Goal: Check status: Check status

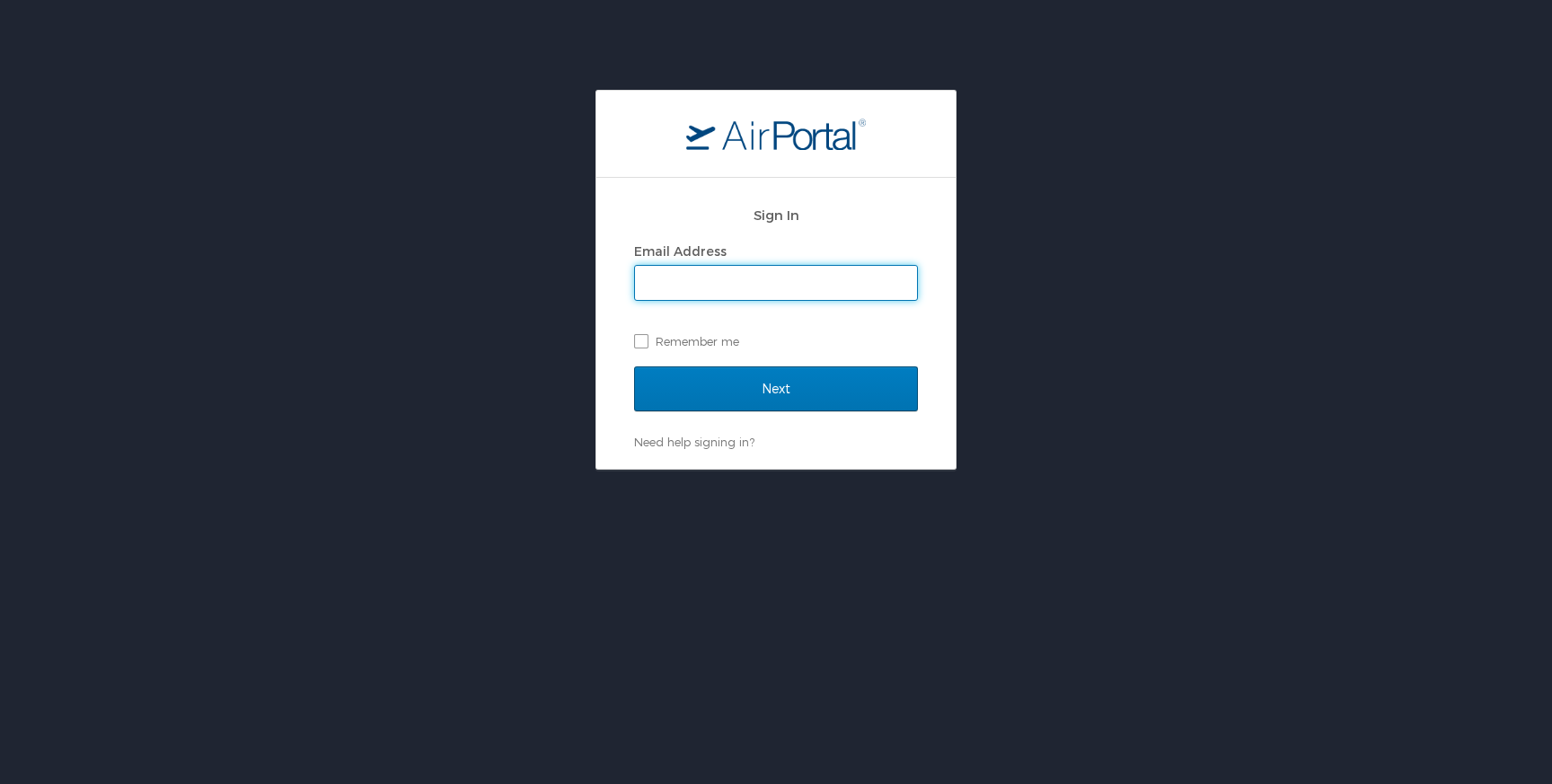
type input "nalgarhedderson@godaddy.com"
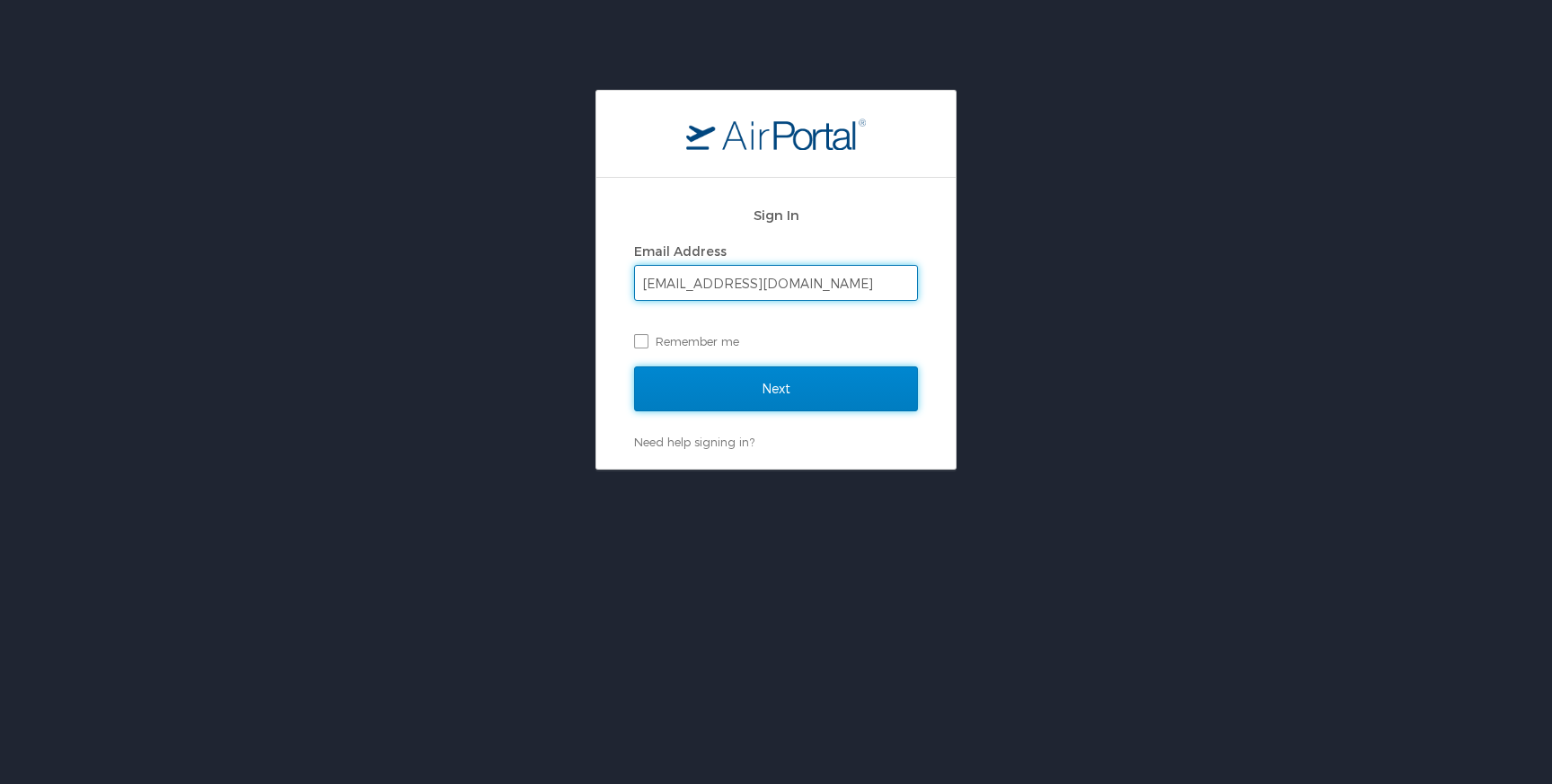
click at [764, 400] on input "Next" at bounding box center [776, 388] width 284 height 45
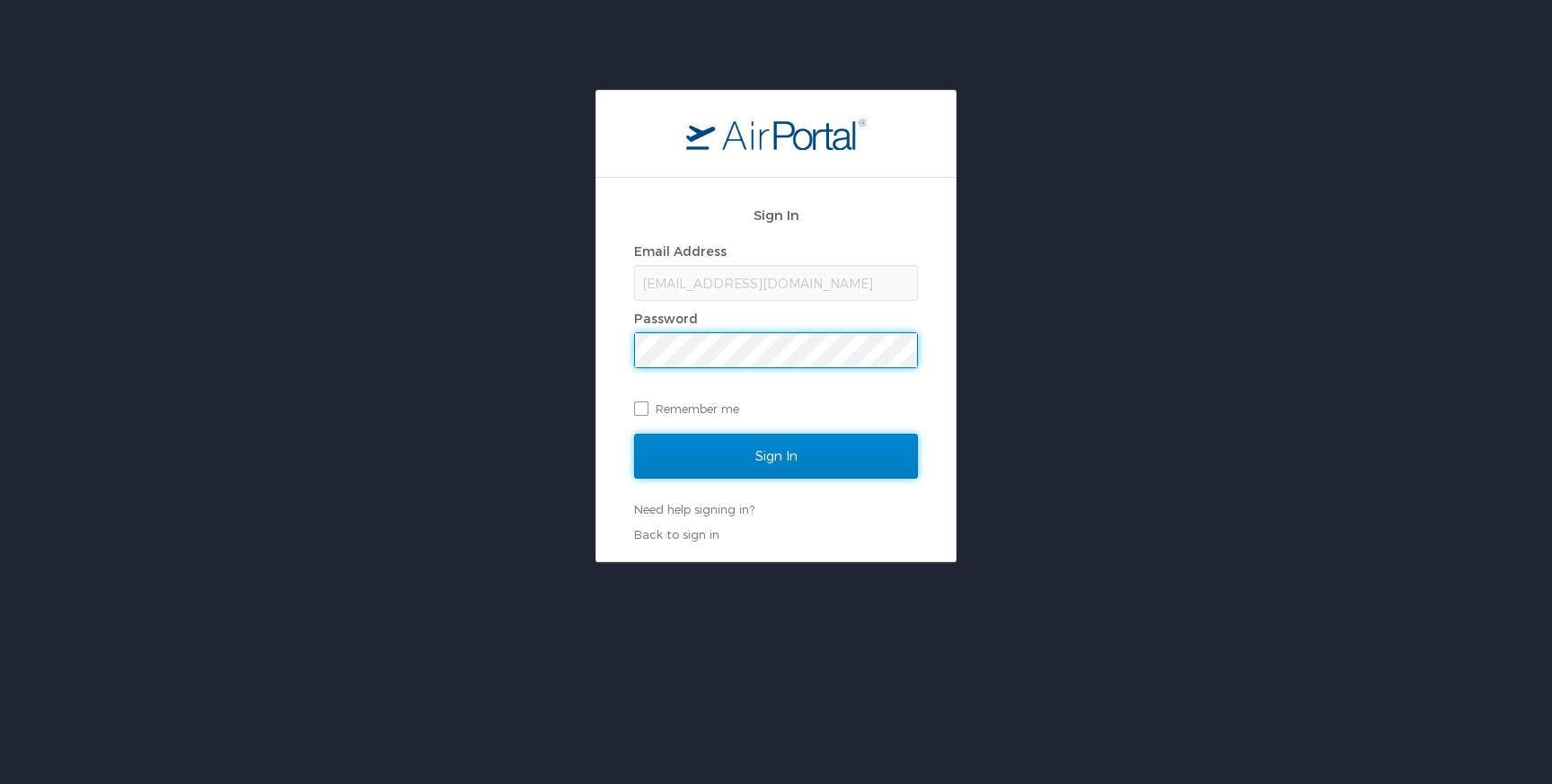
click at [780, 451] on input "Sign In" at bounding box center [776, 455] width 284 height 45
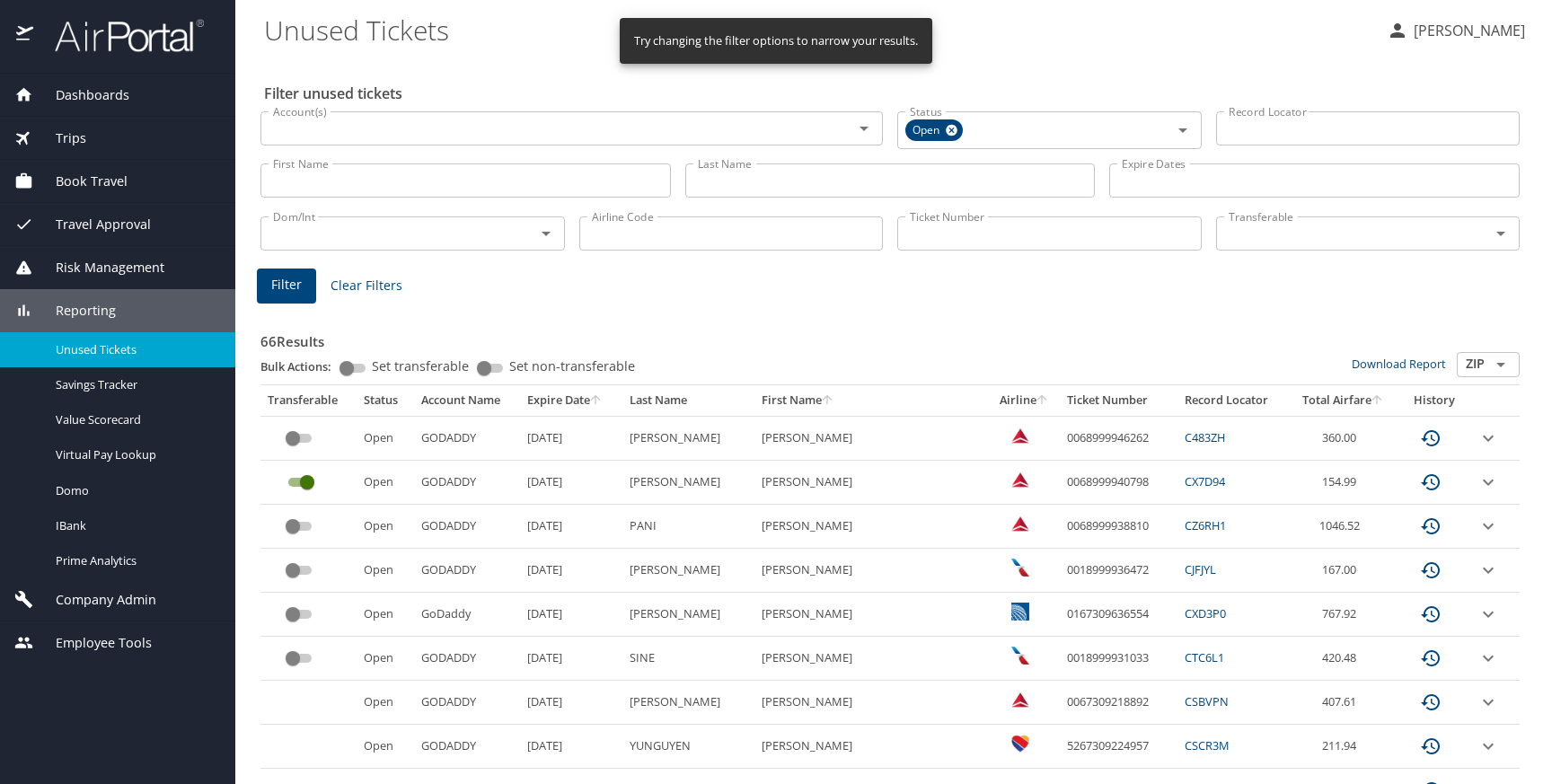
click at [115, 96] on span "Dashboards" at bounding box center [81, 96] width 97 height 20
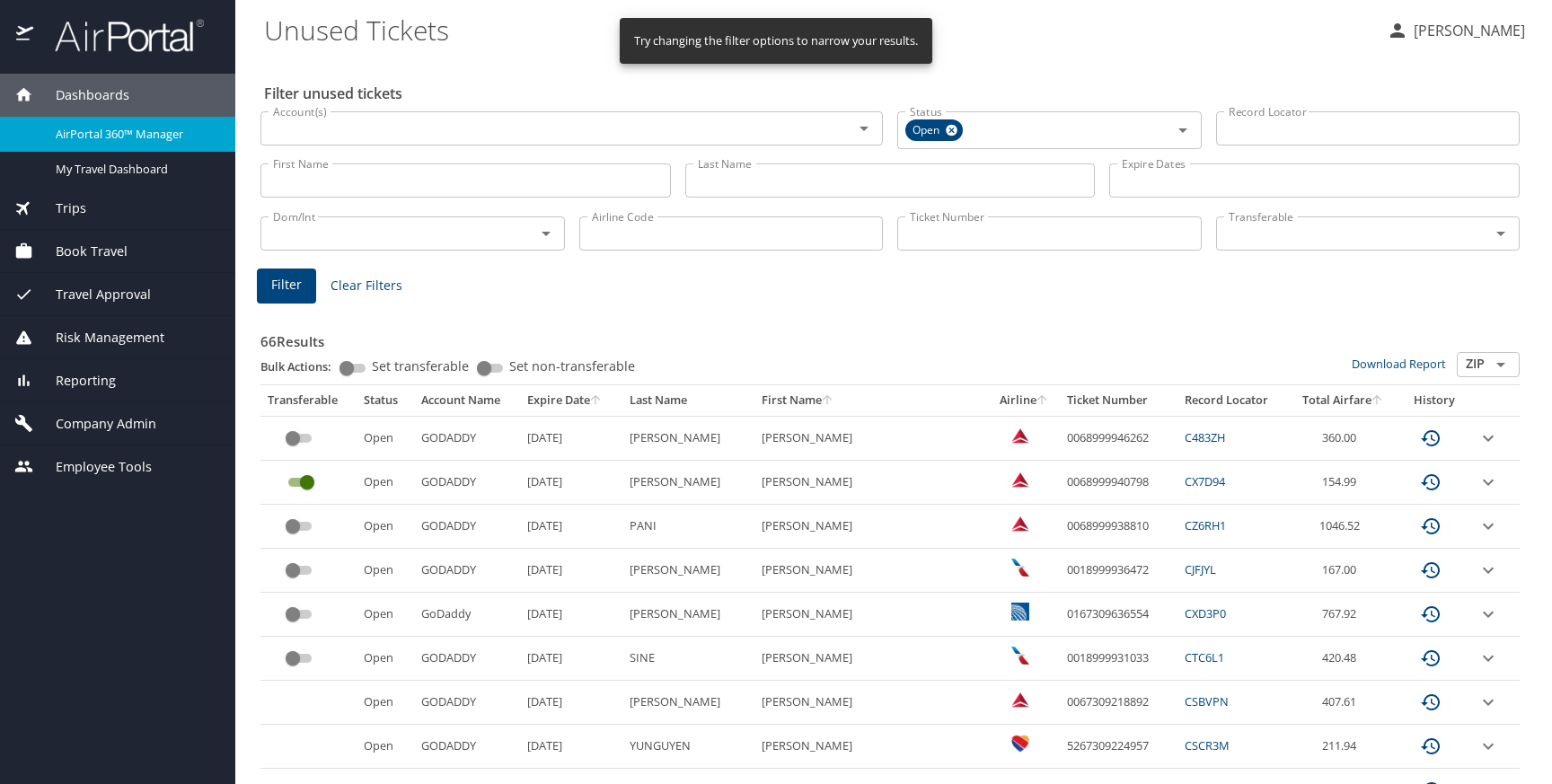
click at [110, 130] on span "AirPortal 360™ Manager" at bounding box center [135, 134] width 158 height 17
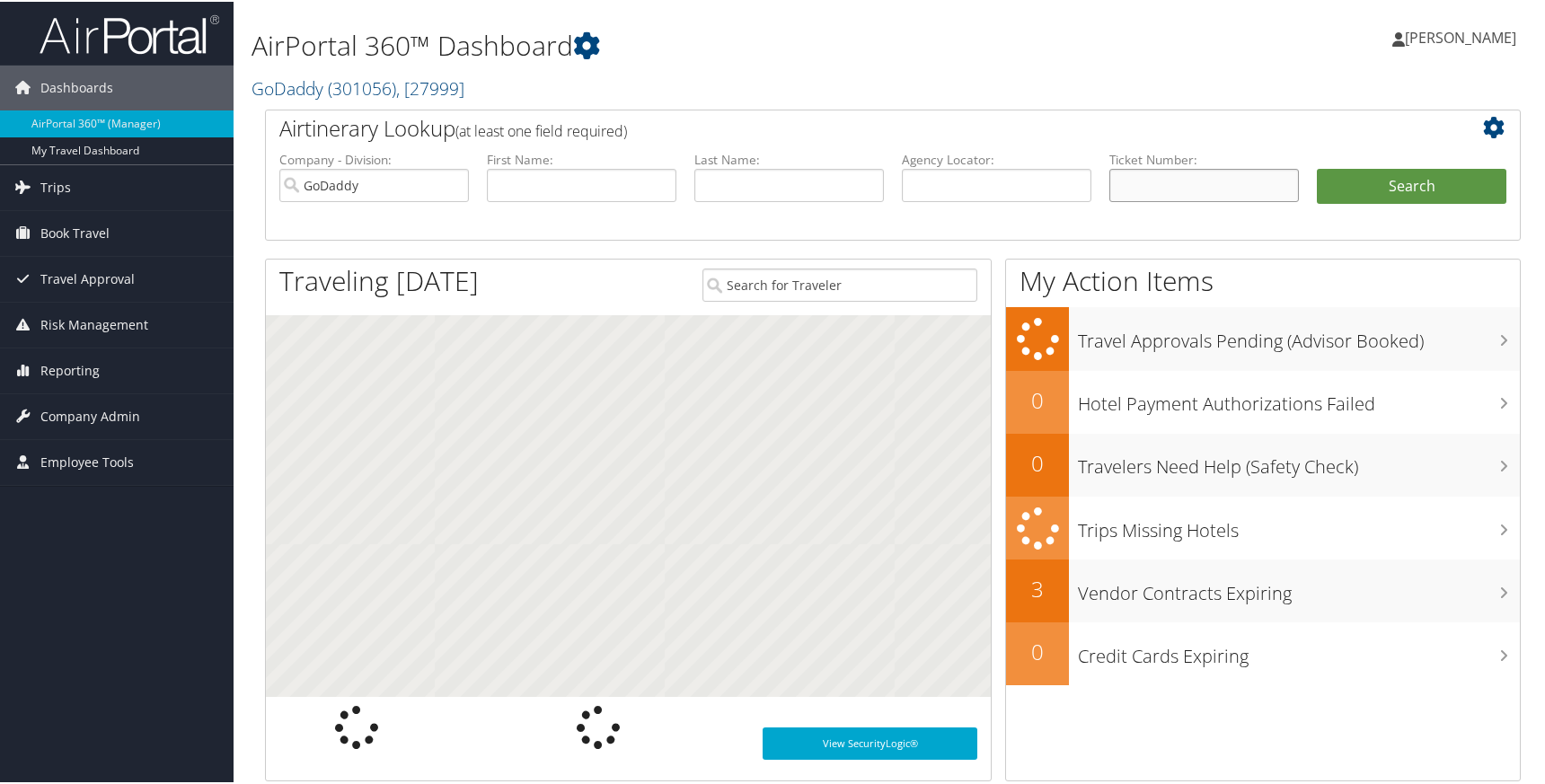
click at [1157, 184] on input "text" at bounding box center [1204, 183] width 189 height 33
paste input "5260286245278"
type input "5260286245278"
click at [1397, 184] on button "Search" at bounding box center [1412, 184] width 189 height 36
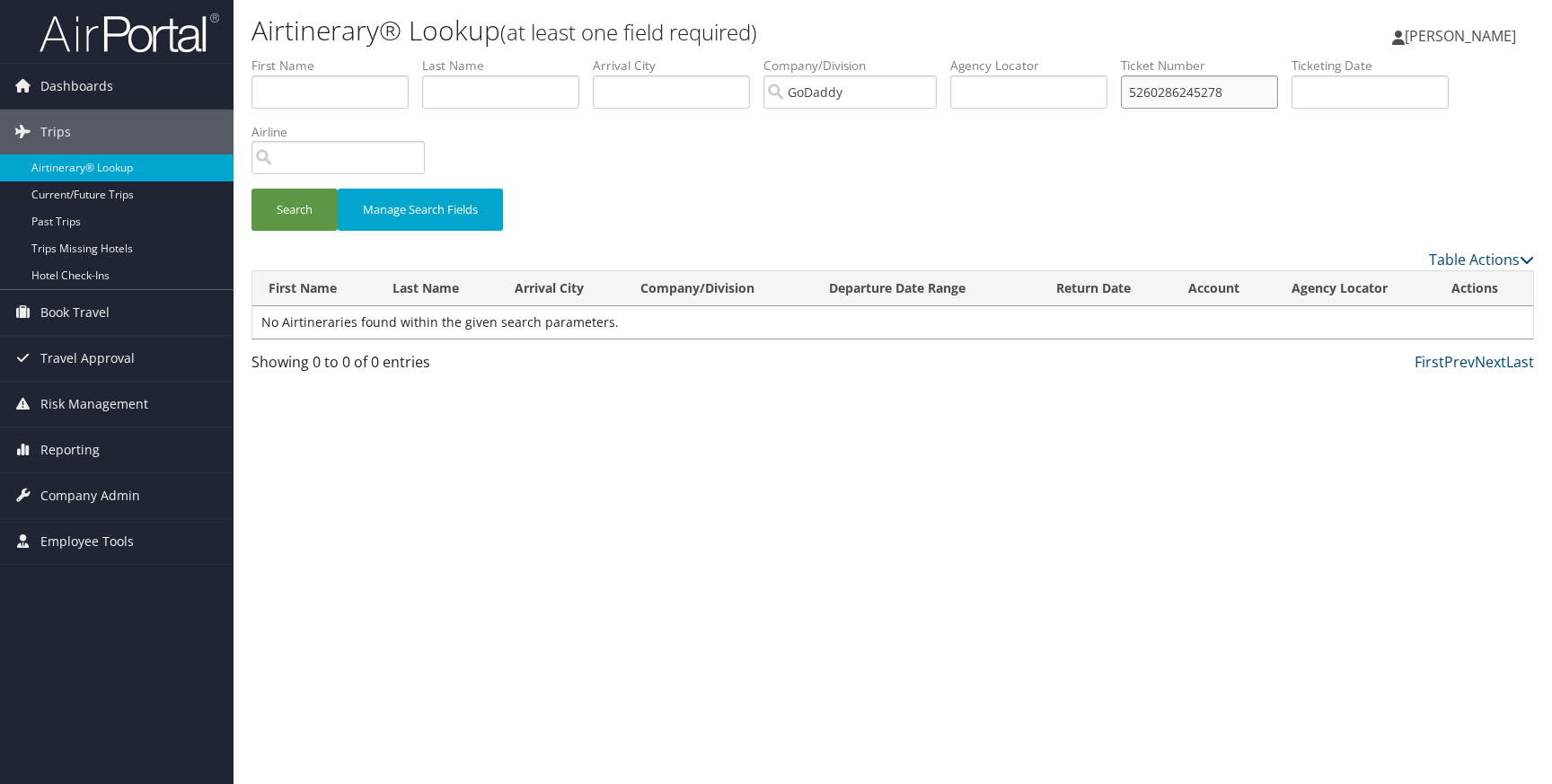
drag, startPoint x: 1236, startPoint y: 95, endPoint x: 1036, endPoint y: 95, distance: 200.0
click at [1036, 56] on ul "First Name Last Name Departure City Arrival City Company/Division [GEOGRAPHIC_D…" at bounding box center [893, 56] width 1282 height 0
click at [1328, 91] on input "text" at bounding box center [1370, 92] width 158 height 33
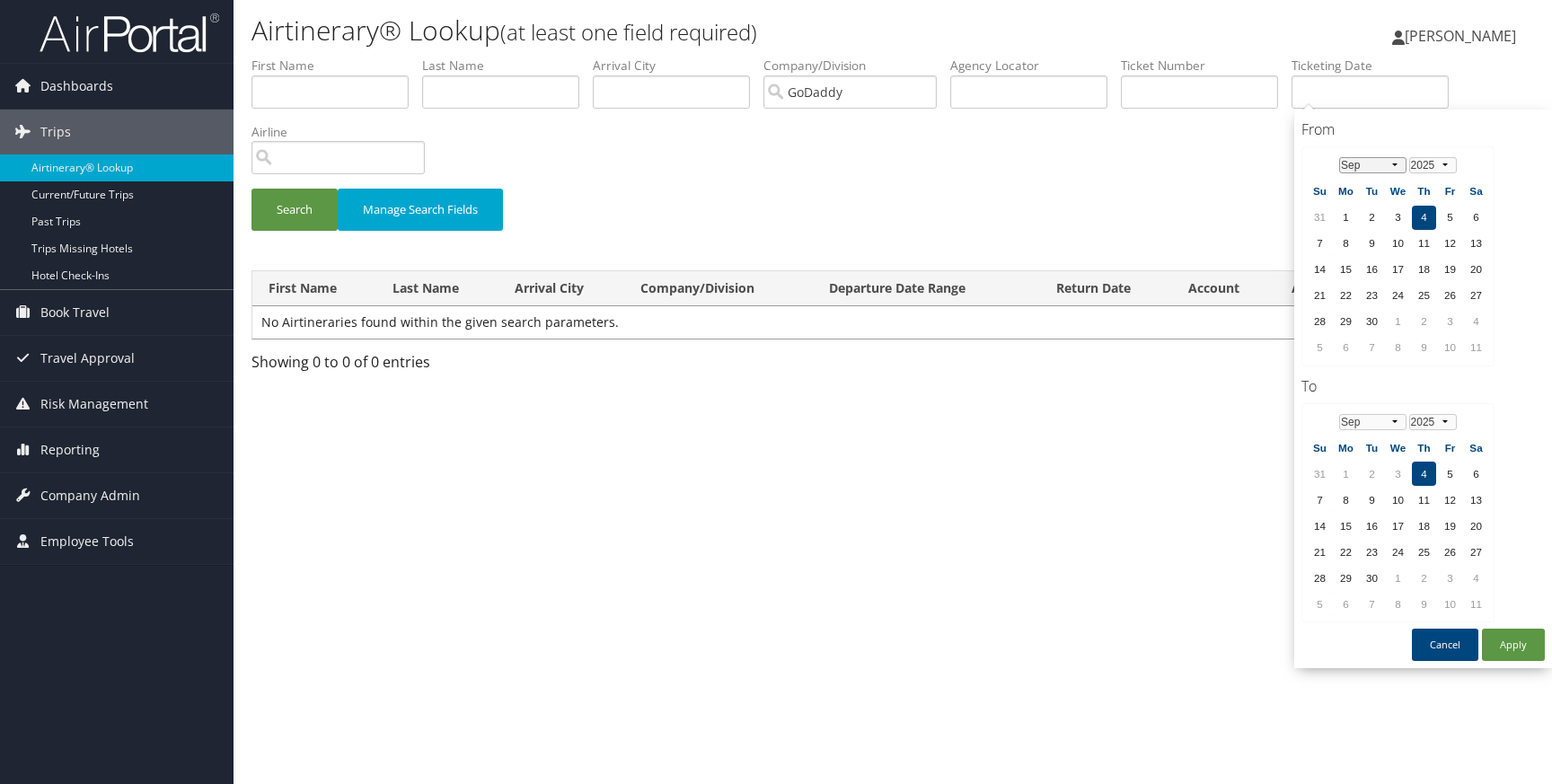
click at [1392, 164] on select "Jan Feb Mar Apr May Jun [DATE] Aug Sep Oct Nov Dec" at bounding box center [1373, 166] width 67 height 16
click at [1372, 318] on td "29" at bounding box center [1372, 321] width 25 height 25
click at [1471, 294] on td "26" at bounding box center [1476, 296] width 25 height 25
click at [1424, 473] on td "4" at bounding box center [1424, 473] width 25 height 25
click at [1394, 422] on select "Jan Feb Mar Apr May Jun [DATE] Aug Sep Oct Nov Dec" at bounding box center [1373, 423] width 67 height 16
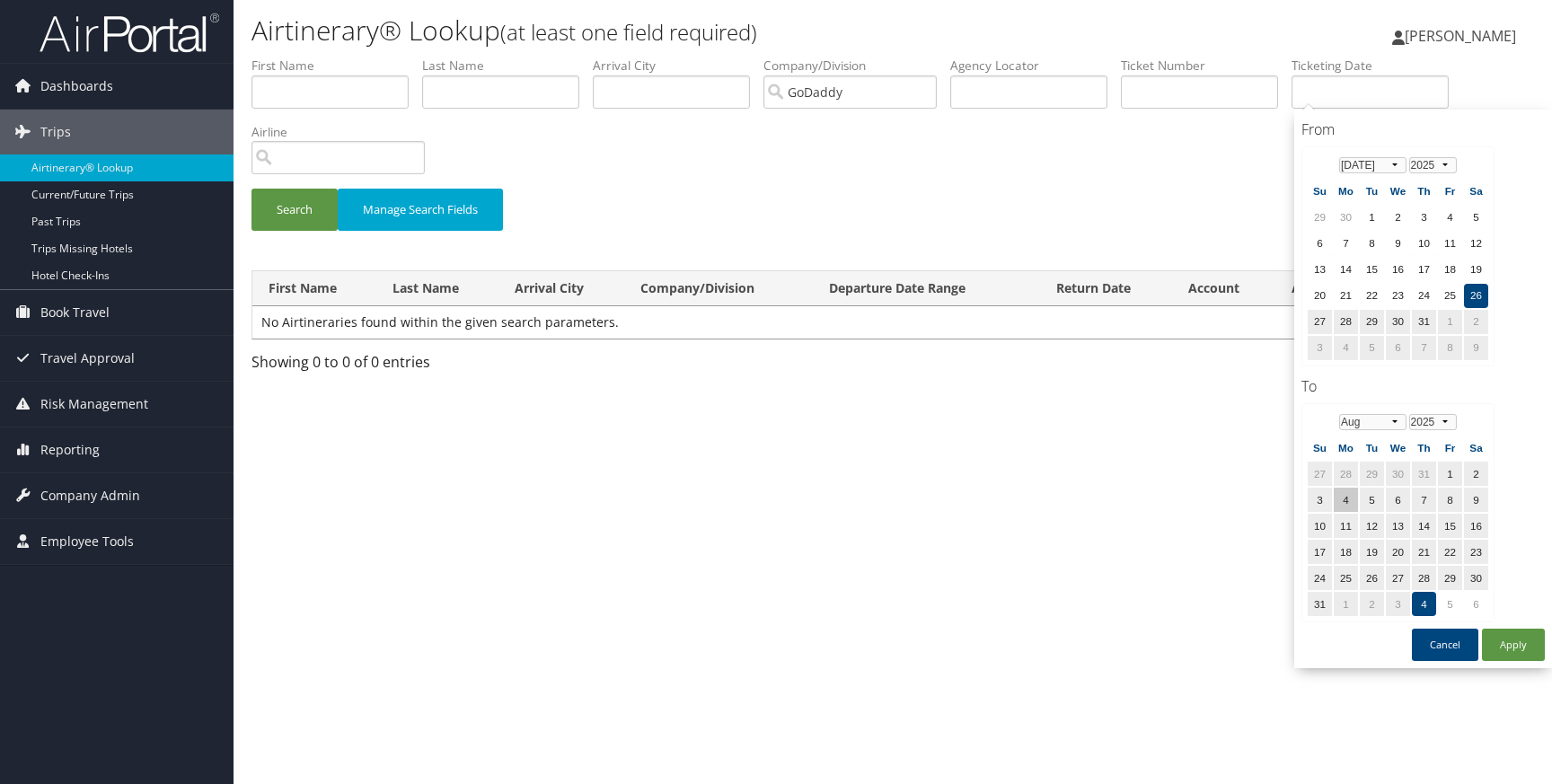
click at [1351, 500] on td "4" at bounding box center [1346, 500] width 25 height 25
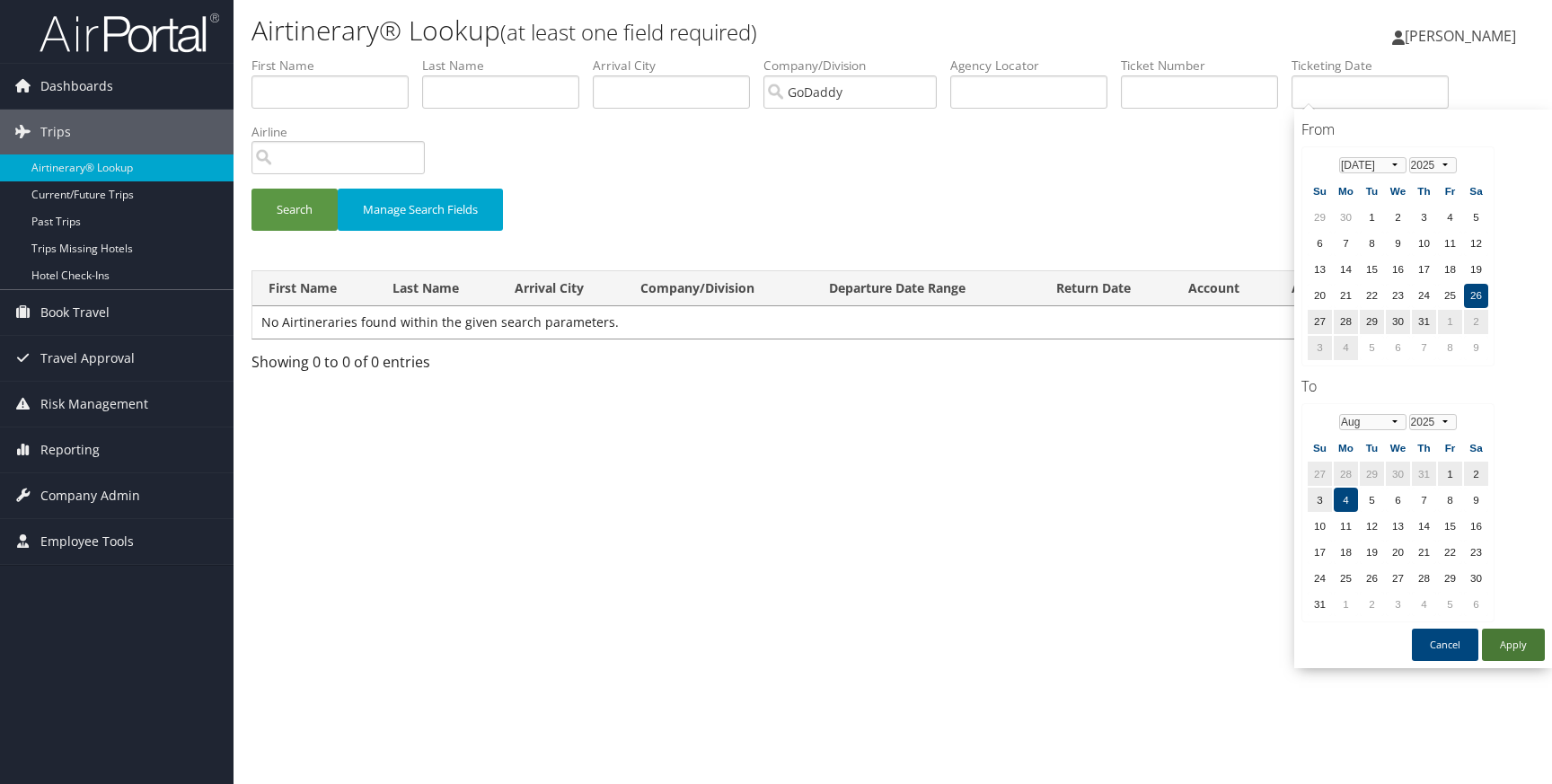
click at [1518, 643] on button "Apply" at bounding box center [1513, 645] width 63 height 33
type input "[DATE] - [DATE]"
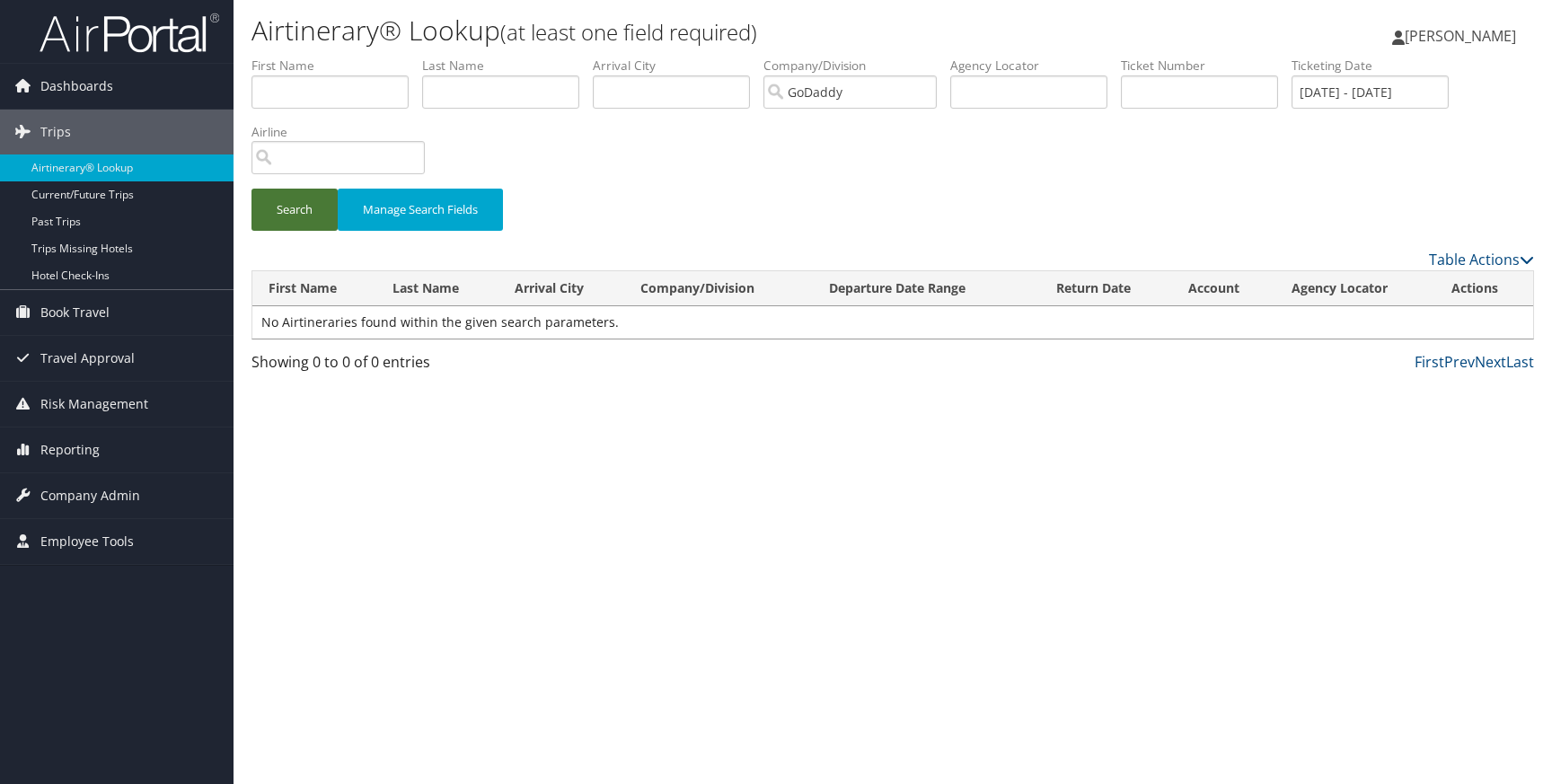
click at [291, 206] on button "Search" at bounding box center [294, 209] width 87 height 42
